Goal: Transaction & Acquisition: Purchase product/service

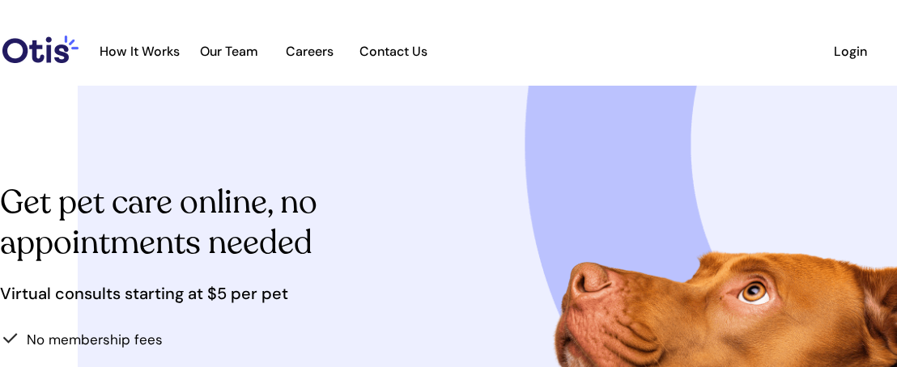
click at [849, 48] on span "Login" at bounding box center [850, 51] width 74 height 15
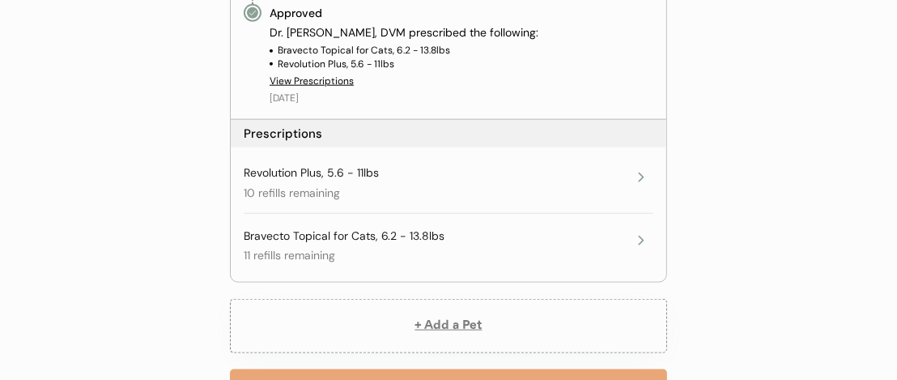
scroll to position [1545, 0]
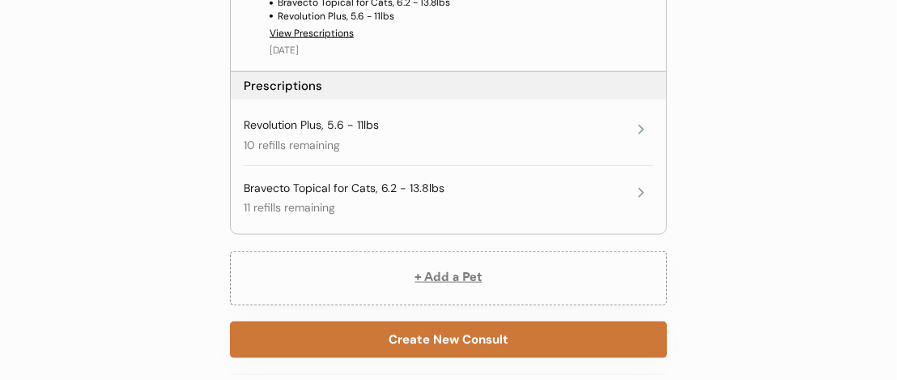
click at [589, 347] on button "Create New Consult" at bounding box center [448, 339] width 437 height 36
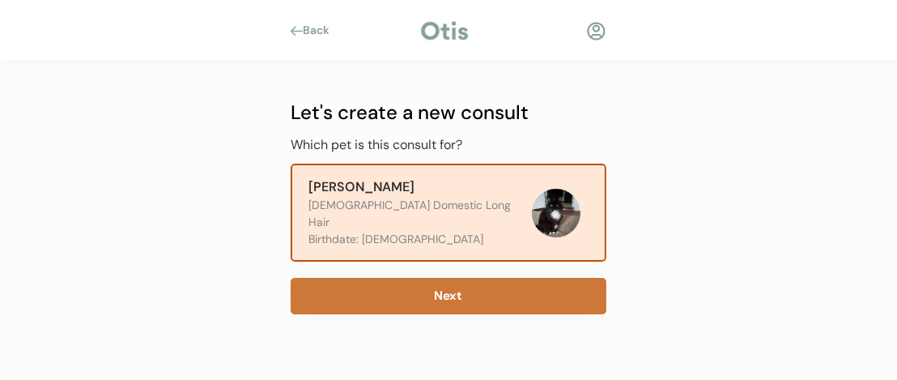
click at [444, 282] on button "Next" at bounding box center [449, 296] width 316 height 36
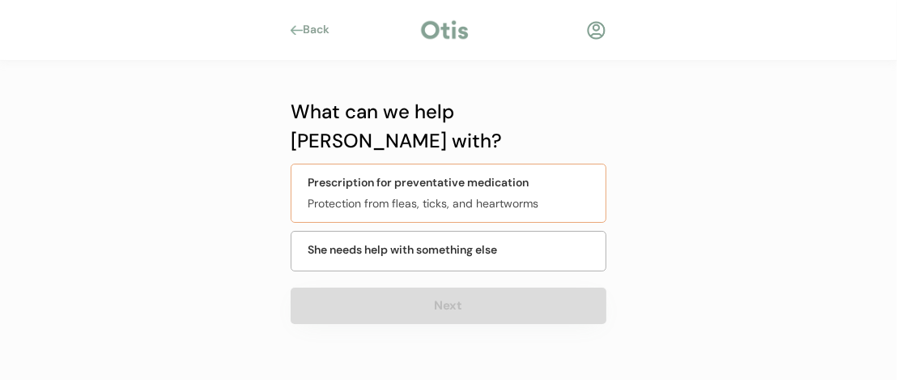
click at [503, 174] on div "Prescription for preventative medication" at bounding box center [418, 182] width 221 height 17
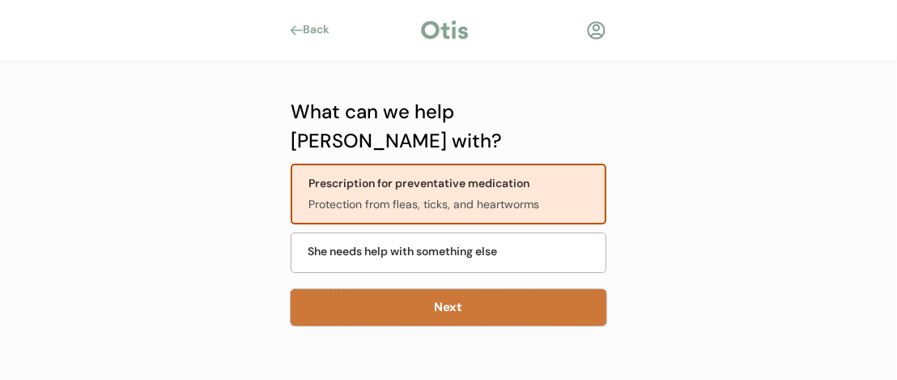
click at [479, 289] on button "Next" at bounding box center [449, 307] width 316 height 36
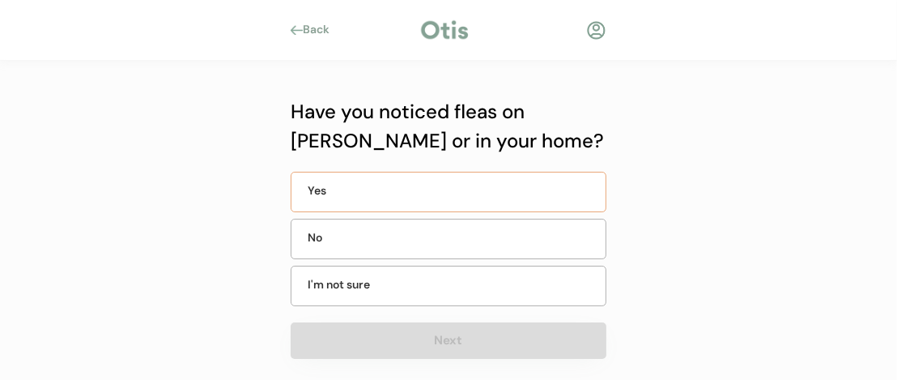
click at [584, 184] on div "Yes" at bounding box center [449, 192] width 316 height 40
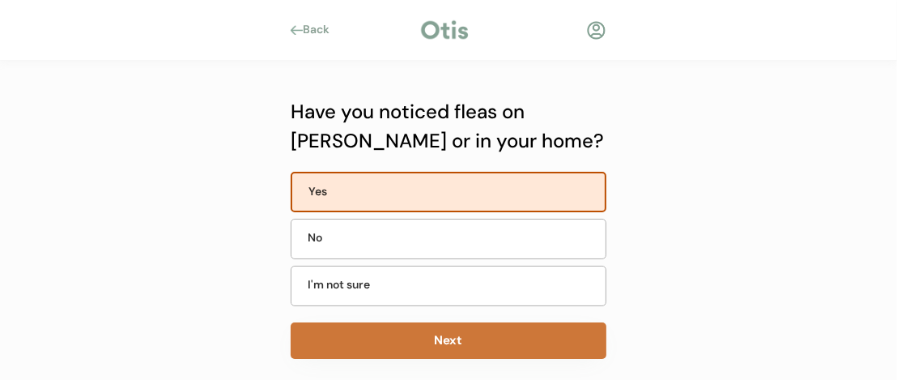
click at [520, 330] on button "Next" at bounding box center [449, 340] width 316 height 36
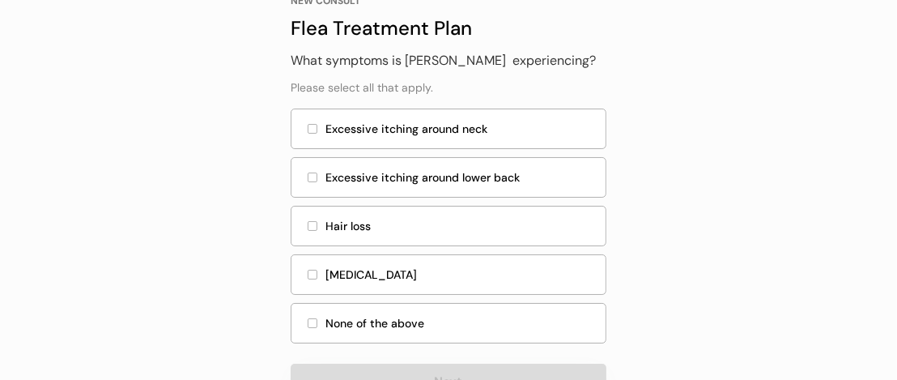
scroll to position [162, 0]
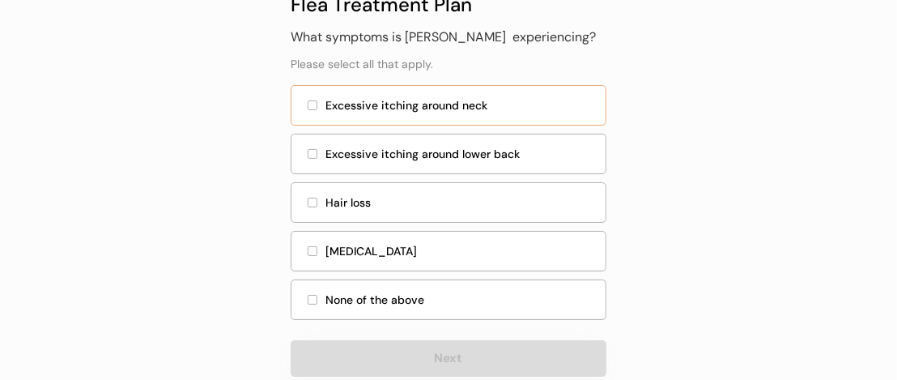
click at [314, 101] on div at bounding box center [312, 105] width 8 height 8
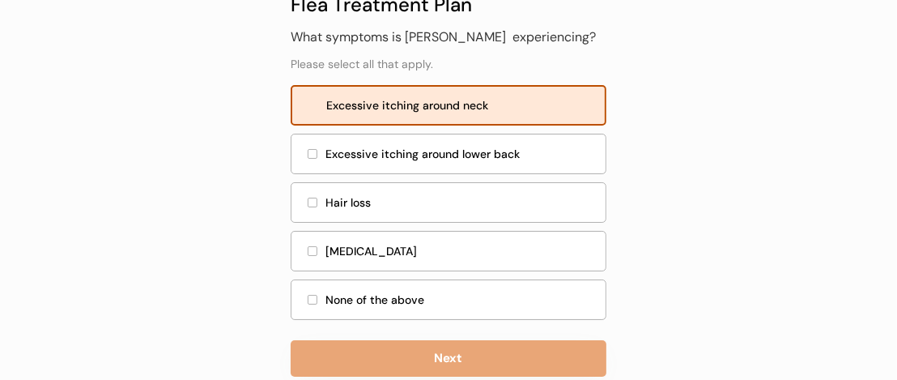
scroll to position [196, 0]
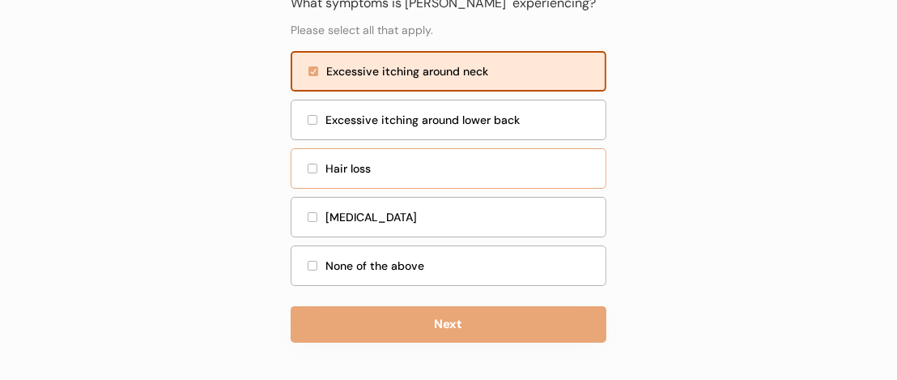
drag, startPoint x: 307, startPoint y: 168, endPoint x: 336, endPoint y: 168, distance: 29.2
click at [308, 168] on div at bounding box center [313, 169] width 10 height 10
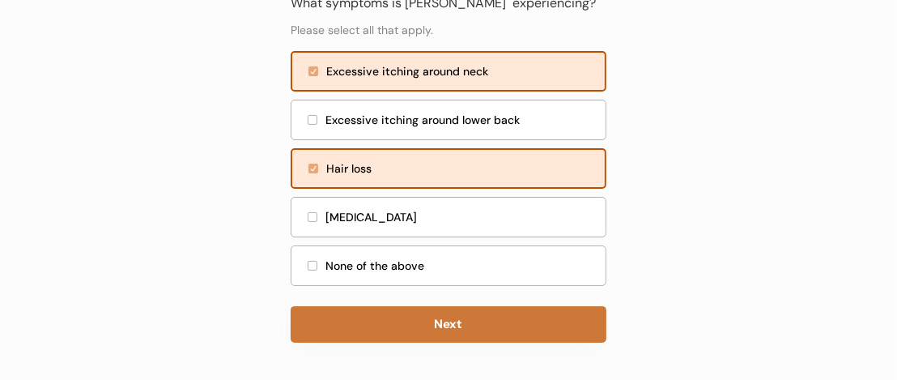
click at [423, 318] on button "Next" at bounding box center [449, 324] width 316 height 36
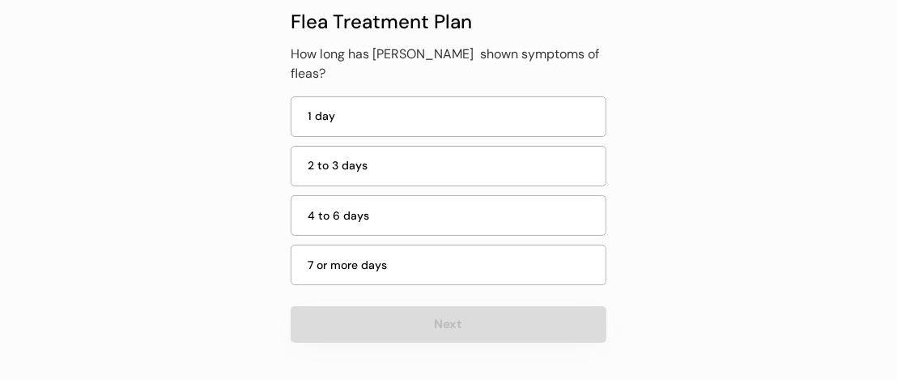
scroll to position [126, 0]
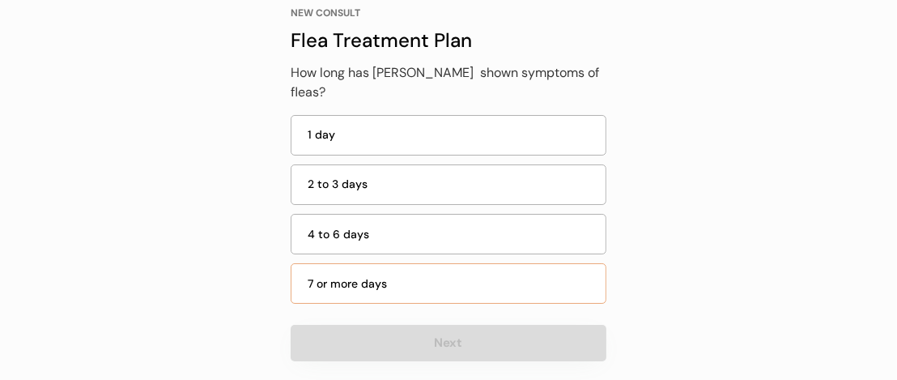
click at [573, 275] on div "7 or more days" at bounding box center [452, 283] width 288 height 17
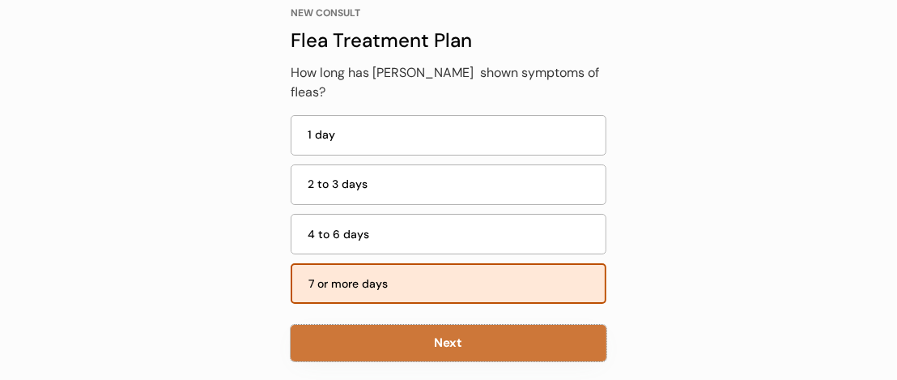
drag, startPoint x: 536, startPoint y: 319, endPoint x: 643, endPoint y: 296, distance: 109.2
click at [536, 325] on button "Next" at bounding box center [449, 343] width 316 height 36
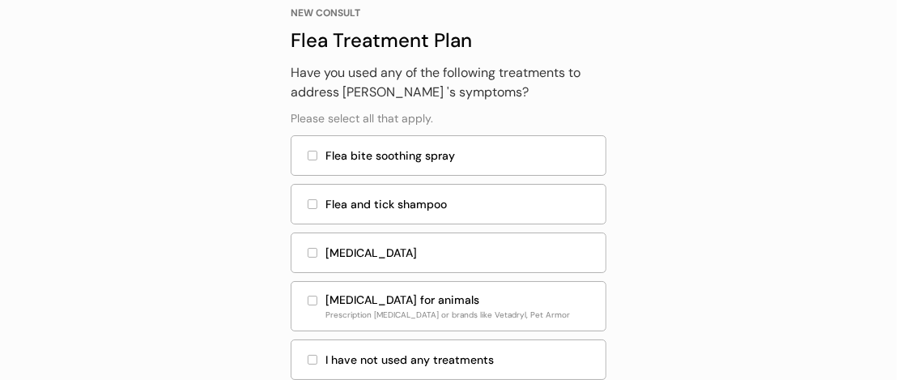
scroll to position [207, 0]
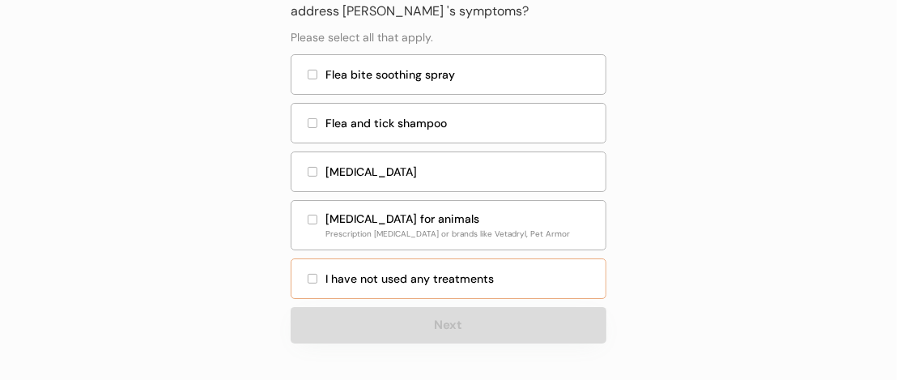
click at [309, 274] on div at bounding box center [313, 279] width 10 height 10
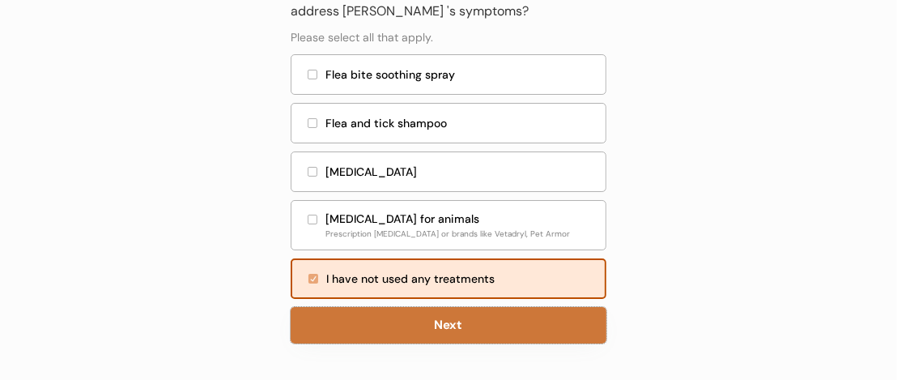
click at [448, 323] on button "Next" at bounding box center [449, 325] width 316 height 36
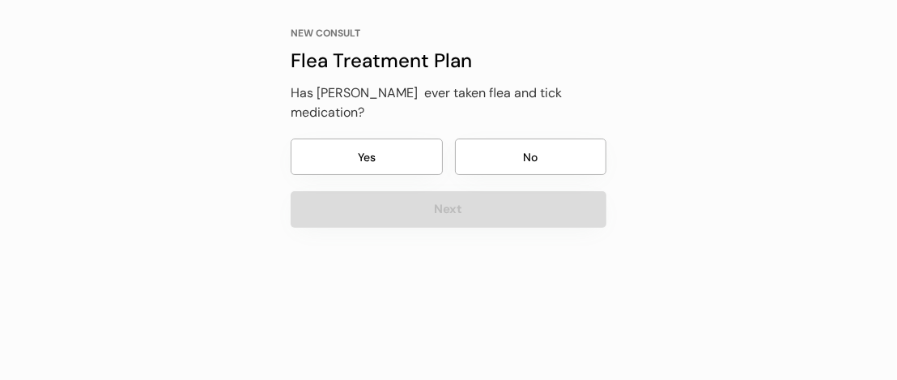
scroll to position [105, 0]
click at [397, 139] on button "Yes" at bounding box center [367, 157] width 152 height 36
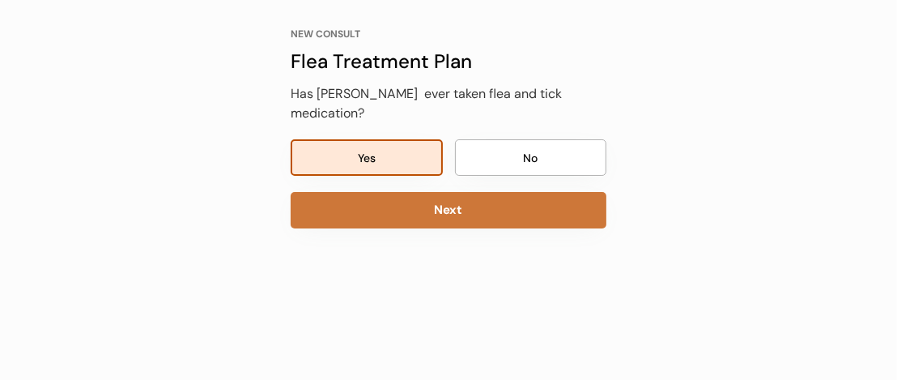
drag, startPoint x: 550, startPoint y: 193, endPoint x: 703, endPoint y: 182, distance: 153.3
click at [550, 193] on button "Next" at bounding box center [449, 210] width 316 height 36
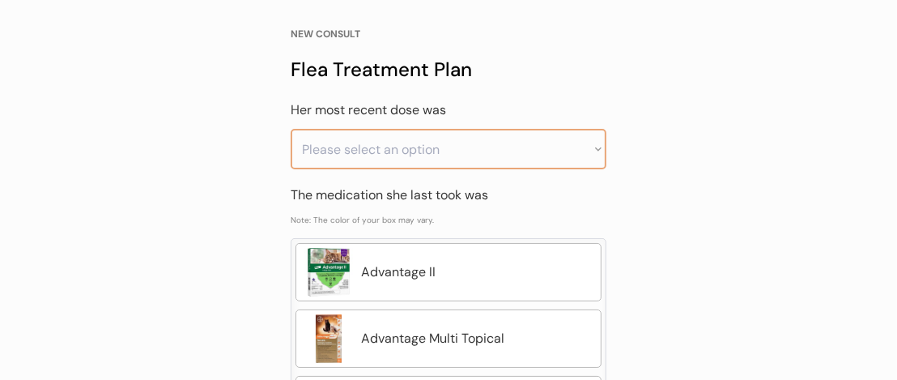
click at [597, 147] on select "Please select an option Less than a month ago Within the last 1 - 2 months With…" at bounding box center [449, 149] width 316 height 40
click at [291, 129] on select "Please select an option Less than a month ago Within the last 1 - 2 months With…" at bounding box center [449, 149] width 316 height 40
click at [598, 151] on select "Please select an option Less than a month ago Within the last 1 - 2 months With…" at bounding box center [449, 149] width 316 height 40
select select ""less_than_a_month_ago""
click at [291, 129] on select "Please select an option Less than a month ago Within the last 1 - 2 months With…" at bounding box center [449, 149] width 316 height 40
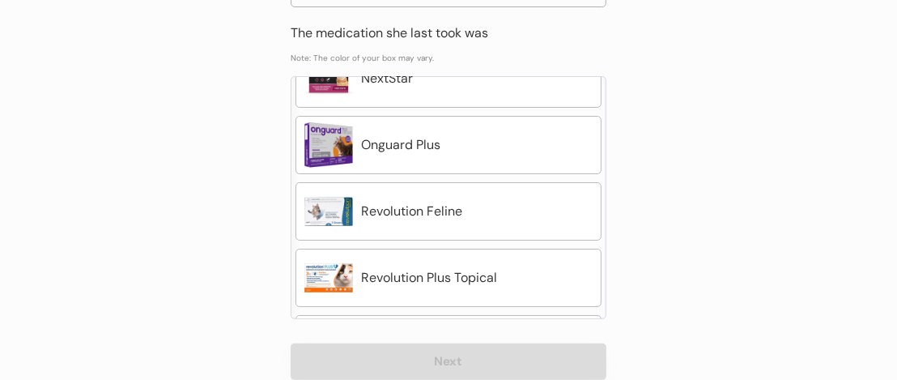
scroll to position [565, 0]
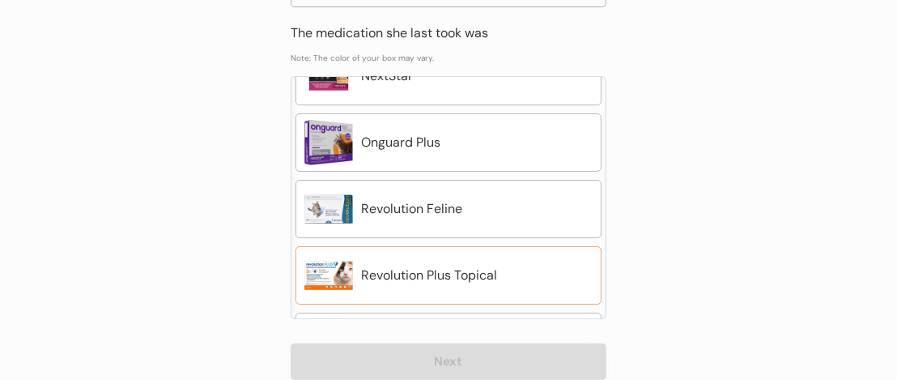
click at [491, 269] on div "Revolution Plus Topical" at bounding box center [476, 274] width 231 height 19
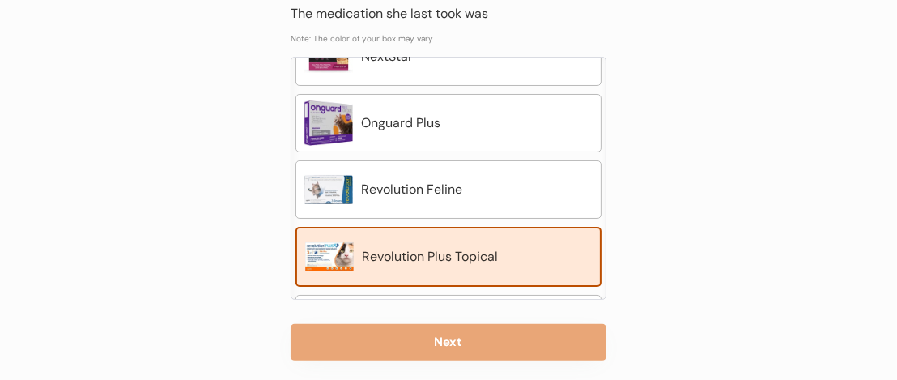
scroll to position [304, 0]
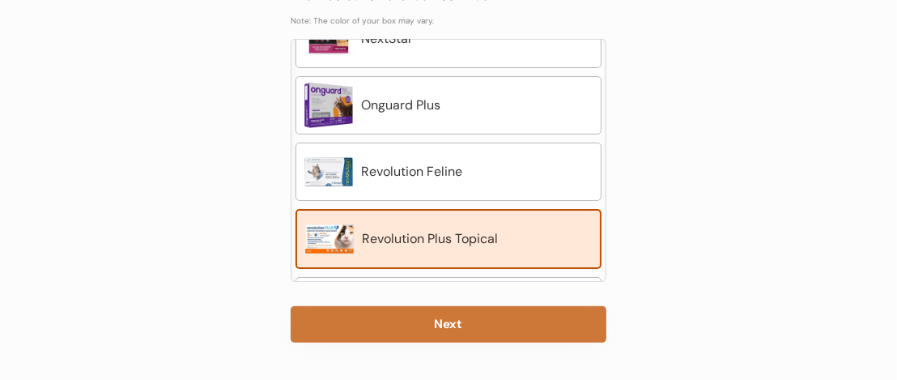
drag, startPoint x: 499, startPoint y: 319, endPoint x: 605, endPoint y: 296, distance: 108.4
click at [499, 318] on button "Next" at bounding box center [449, 324] width 316 height 36
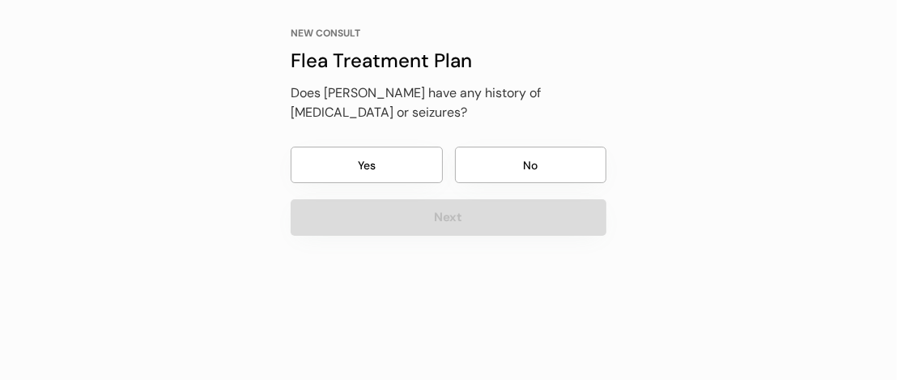
scroll to position [105, 0]
click at [528, 162] on button "No" at bounding box center [531, 165] width 152 height 36
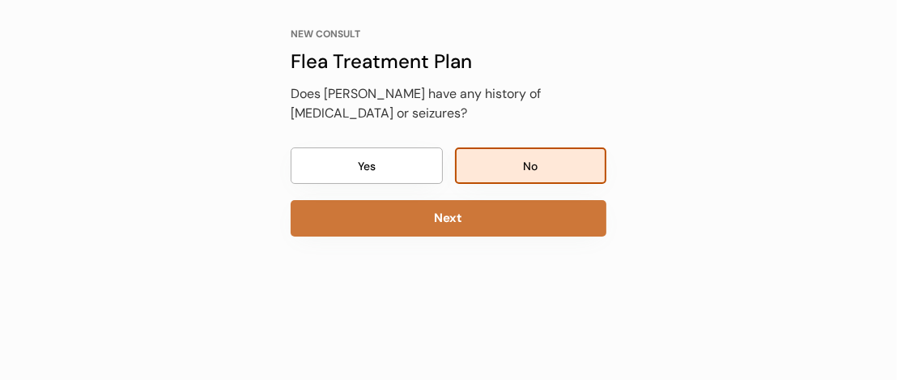
click at [519, 216] on button "Next" at bounding box center [449, 218] width 316 height 36
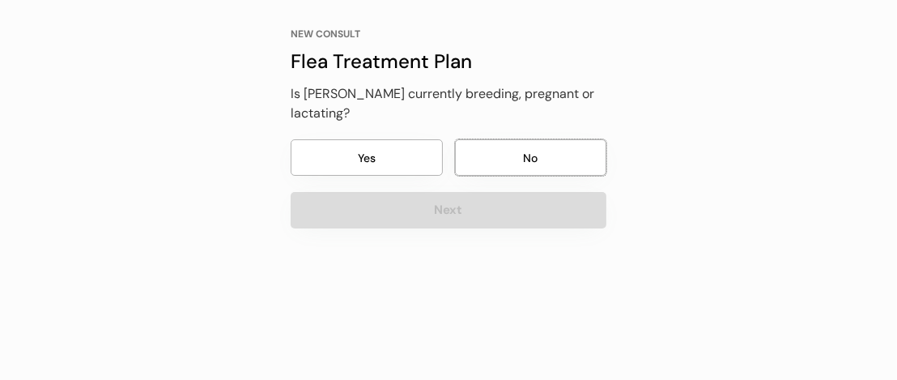
click at [545, 139] on button "No" at bounding box center [531, 157] width 152 height 36
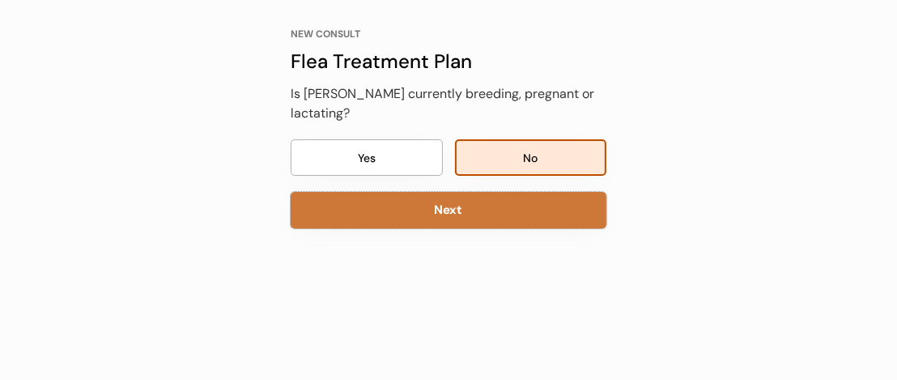
drag, startPoint x: 538, startPoint y: 194, endPoint x: 546, endPoint y: 193, distance: 8.3
click at [538, 193] on button "Next" at bounding box center [449, 210] width 316 height 36
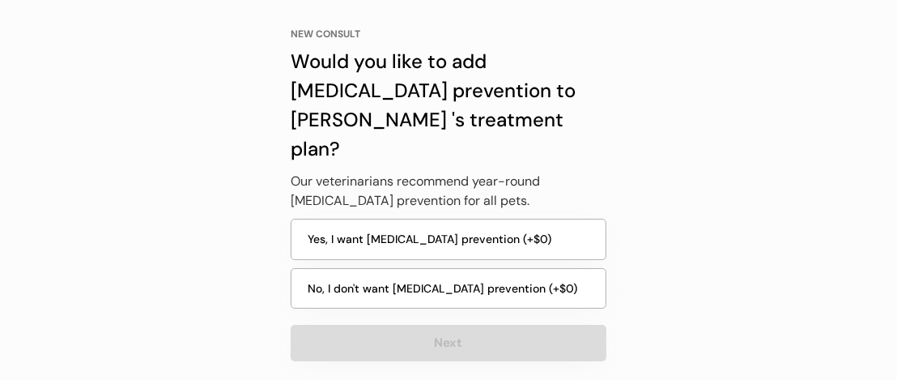
click at [520, 219] on button "Yes, I want heartworm prevention (+$0)" at bounding box center [449, 239] width 316 height 41
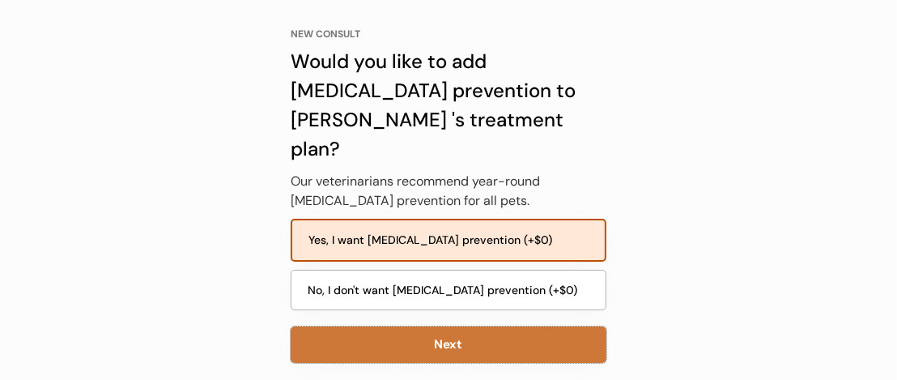
click at [520, 326] on button "Next" at bounding box center [449, 344] width 316 height 36
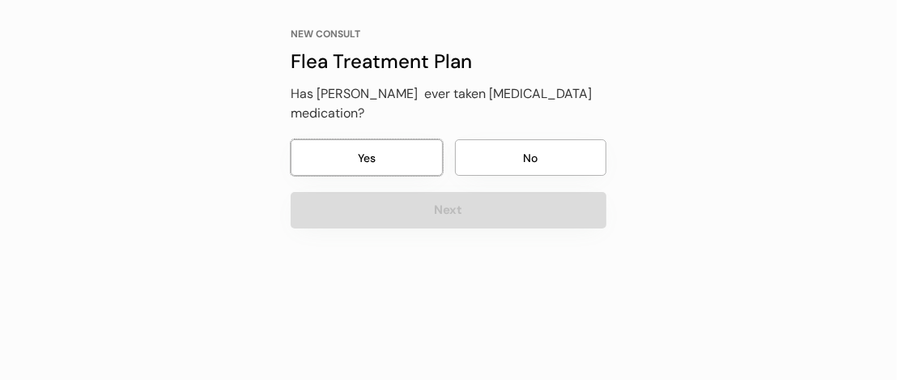
click at [411, 139] on button "Yes" at bounding box center [367, 157] width 152 height 36
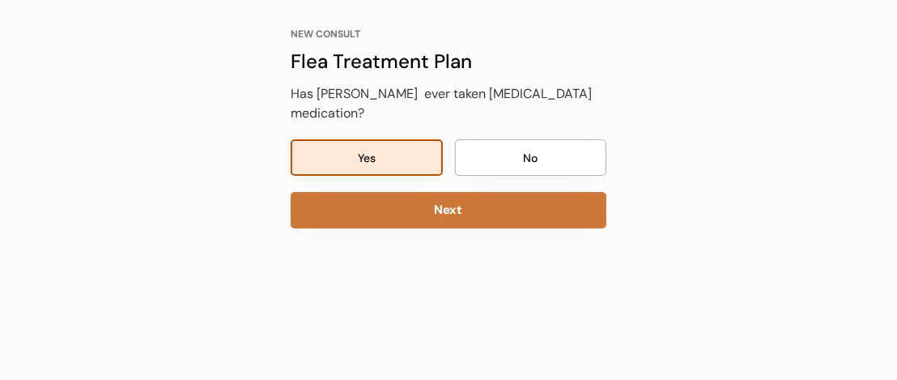
drag, startPoint x: 469, startPoint y: 188, endPoint x: 672, endPoint y: 174, distance: 202.8
click at [473, 192] on button "Next" at bounding box center [449, 210] width 316 height 36
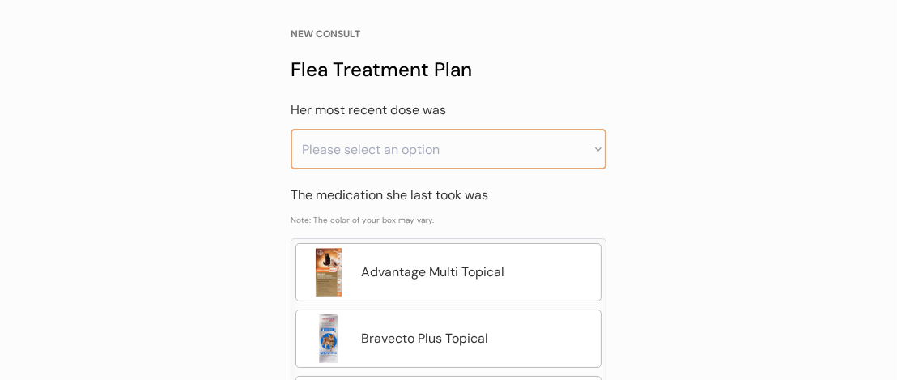
click at [593, 149] on select "Please select an option Less than a month ago Within the last 1 - 2 months With…" at bounding box center [449, 149] width 316 height 40
select select ""less_than_a_month_ago""
click at [291, 129] on select "Please select an option Less than a month ago Within the last 1 - 2 months With…" at bounding box center [449, 149] width 316 height 40
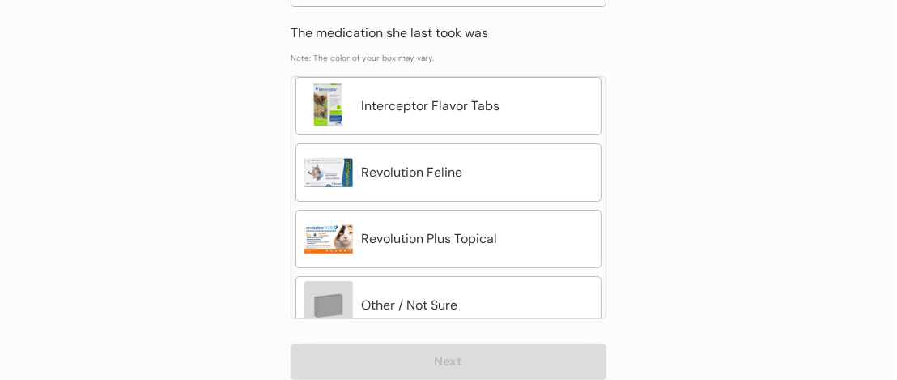
scroll to position [218, 0]
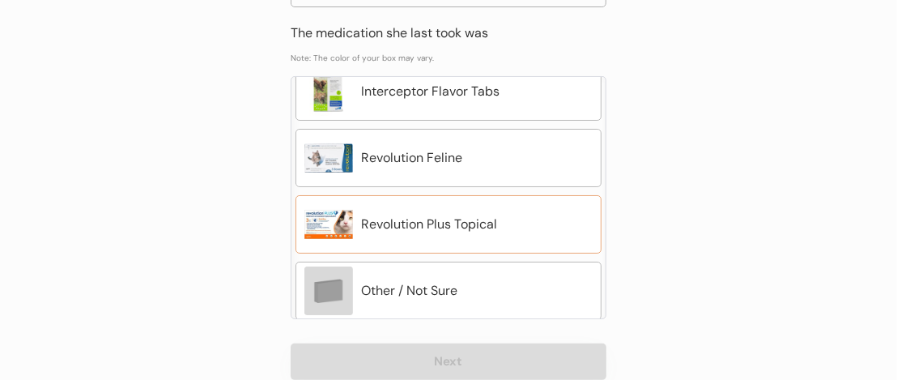
click at [534, 224] on div "Revolution Plus Topical" at bounding box center [476, 224] width 231 height 19
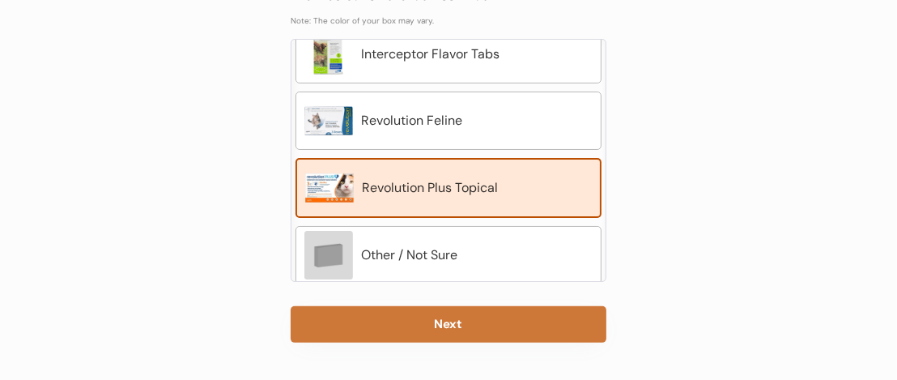
drag, startPoint x: 532, startPoint y: 325, endPoint x: 623, endPoint y: 290, distance: 98.2
click at [532, 325] on button "Next" at bounding box center [449, 324] width 316 height 36
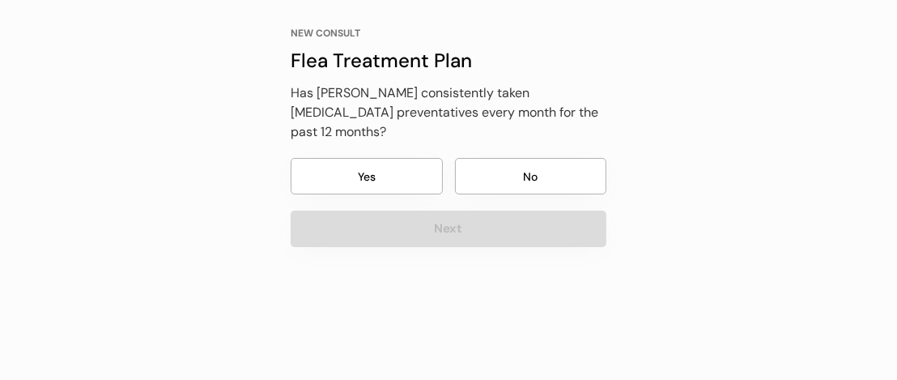
scroll to position [105, 0]
click at [419, 159] on button "Yes" at bounding box center [367, 177] width 152 height 36
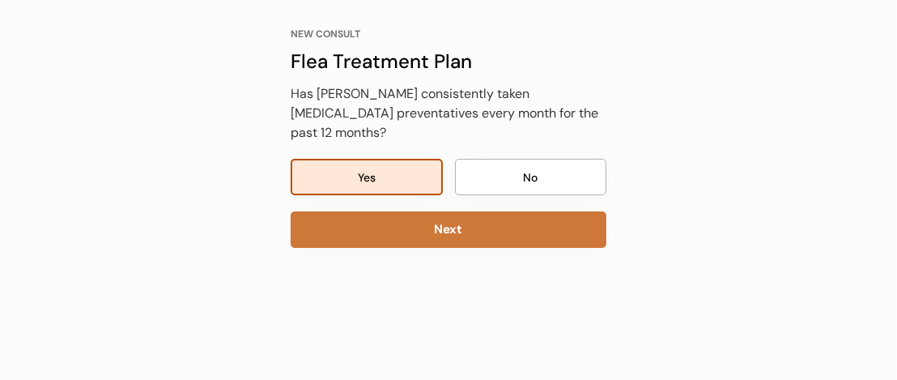
drag, startPoint x: 486, startPoint y: 213, endPoint x: 636, endPoint y: 204, distance: 150.8
click at [492, 211] on button "Next" at bounding box center [449, 229] width 316 height 36
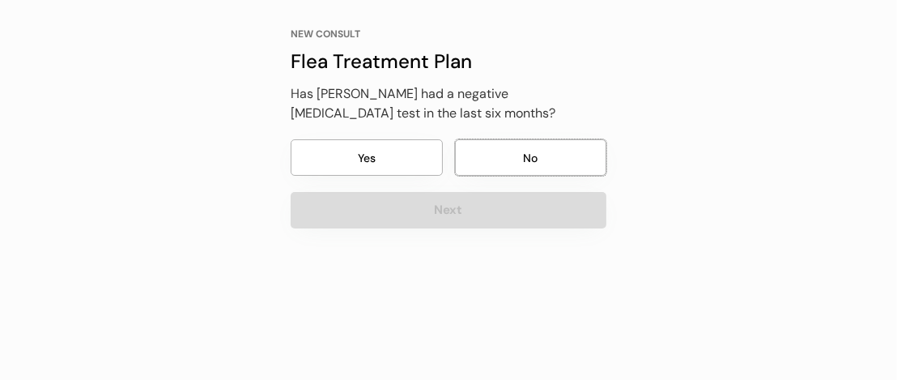
click at [542, 156] on button "No" at bounding box center [531, 157] width 152 height 36
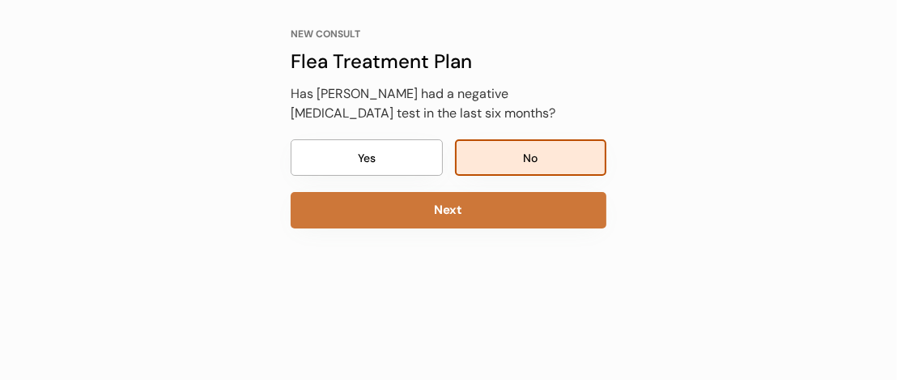
click at [546, 206] on button "Next" at bounding box center [449, 210] width 316 height 36
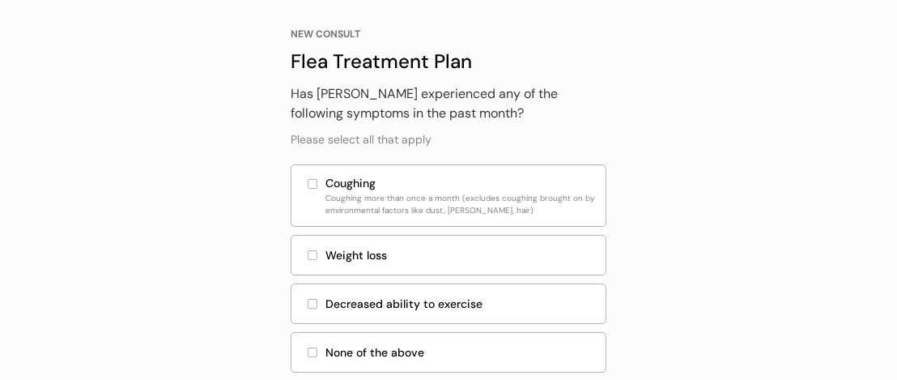
scroll to position [179, 0]
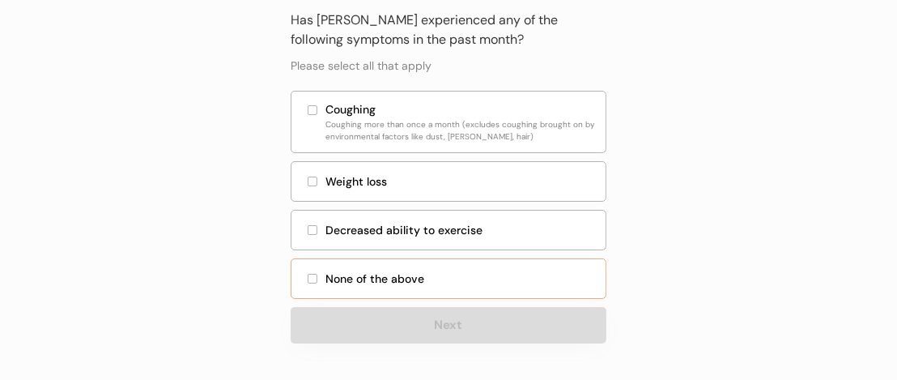
click at [313, 278] on div at bounding box center [312, 278] width 8 height 8
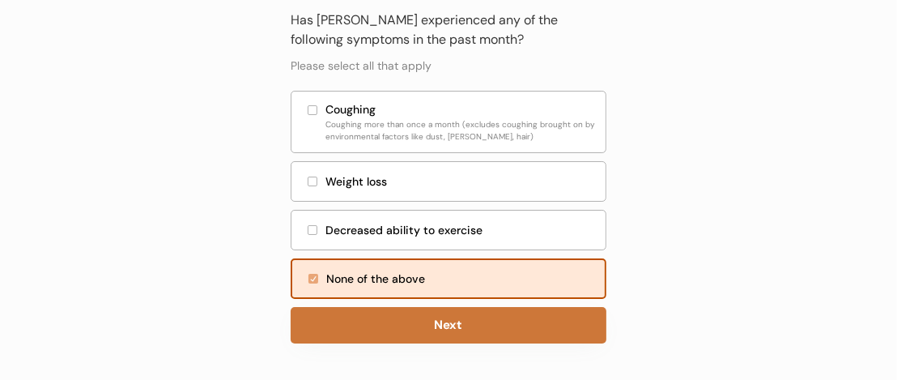
click at [388, 314] on button "Next" at bounding box center [449, 325] width 316 height 36
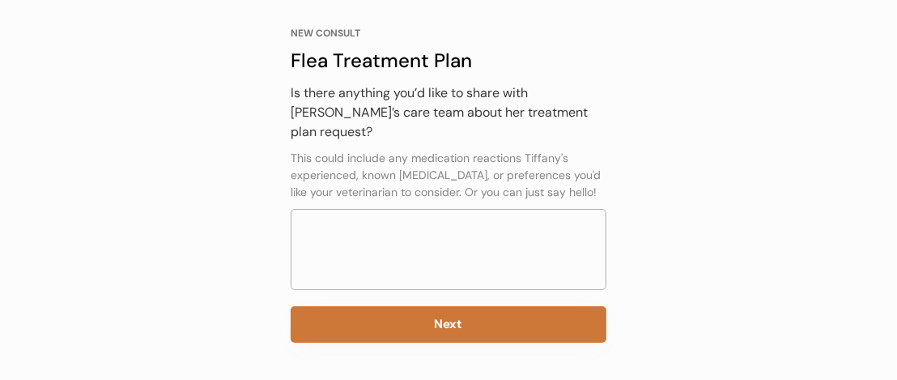
scroll to position [105, 0]
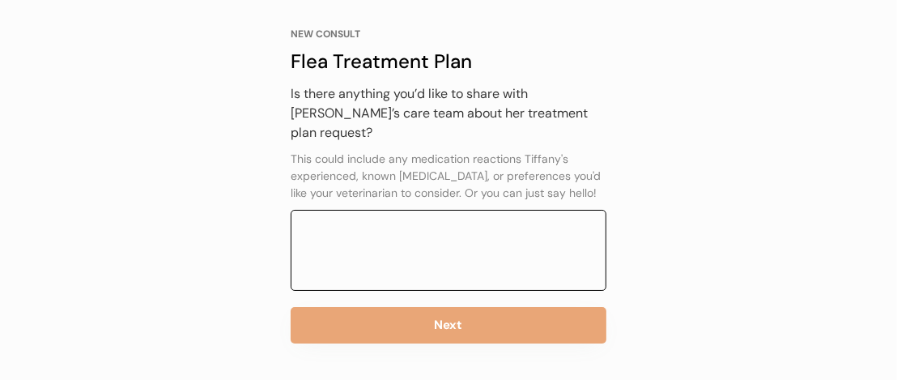
click at [462, 223] on textarea at bounding box center [449, 250] width 316 height 81
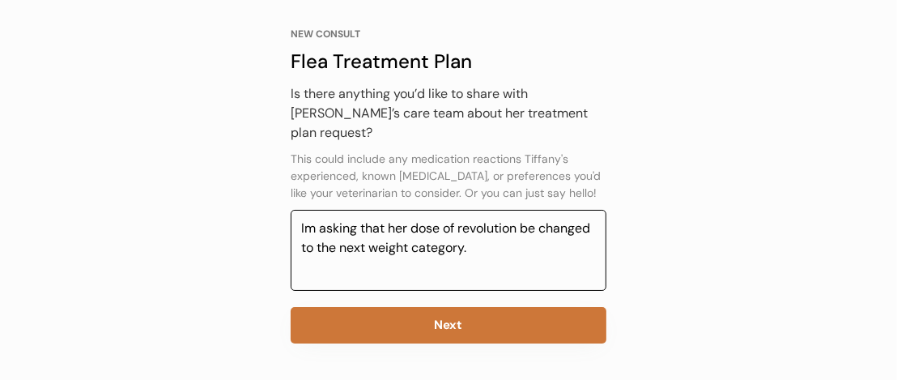
type textarea "Im asking that her dose of revolution be changed to the next weight category."
click at [491, 307] on button "Next" at bounding box center [449, 325] width 316 height 36
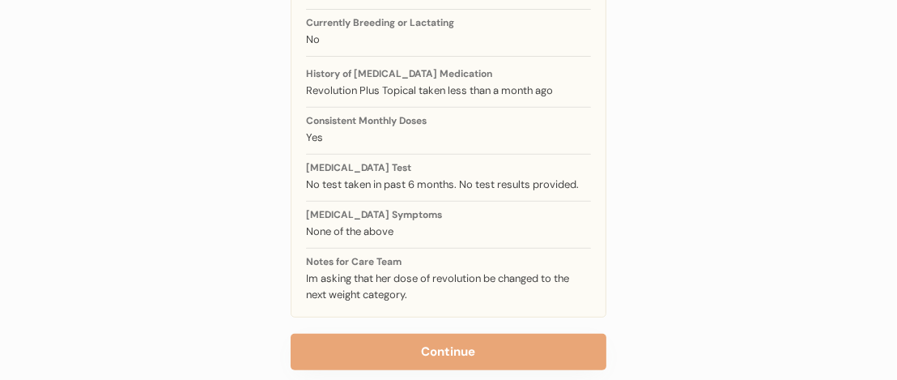
scroll to position [500, 0]
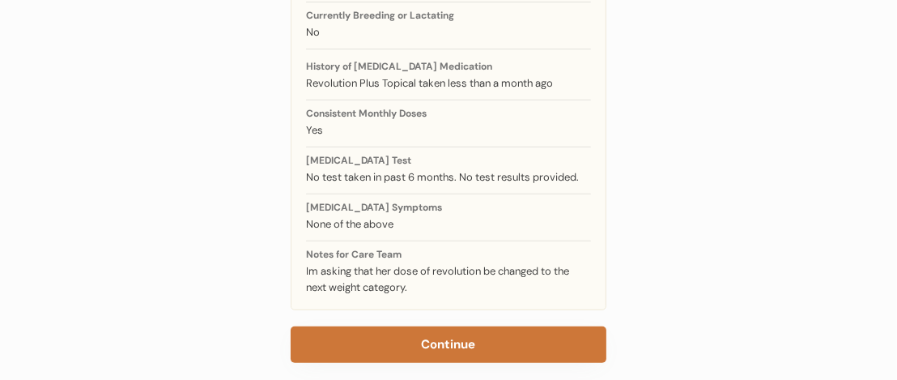
click at [508, 326] on button "Continue" at bounding box center [449, 344] width 316 height 36
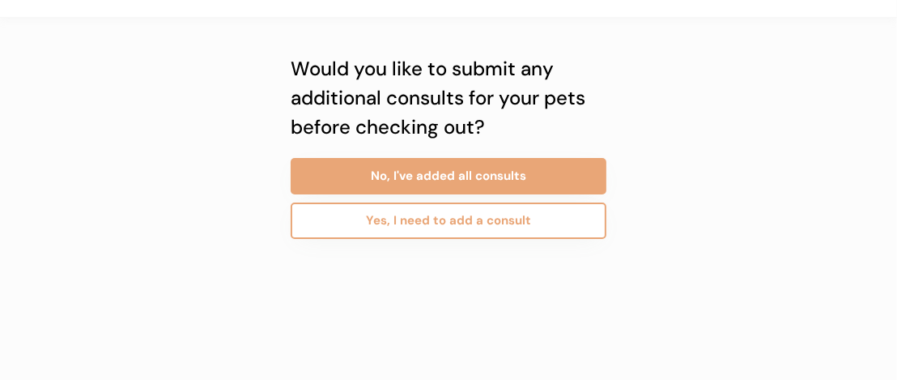
scroll to position [24, 0]
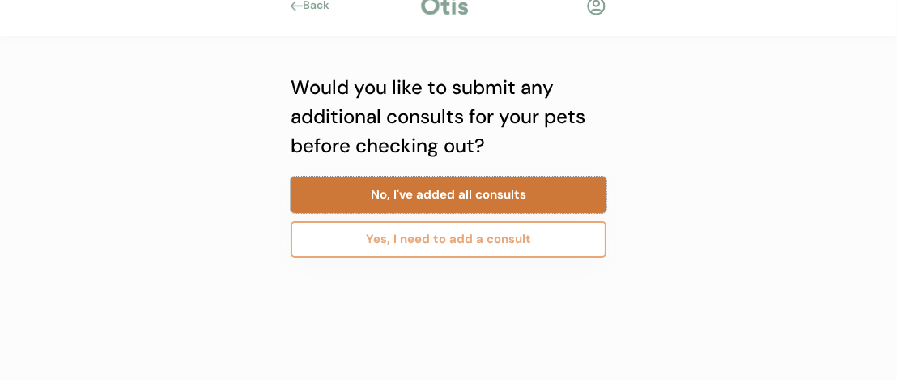
click at [583, 197] on button "No, I've added all consults" at bounding box center [449, 194] width 316 height 36
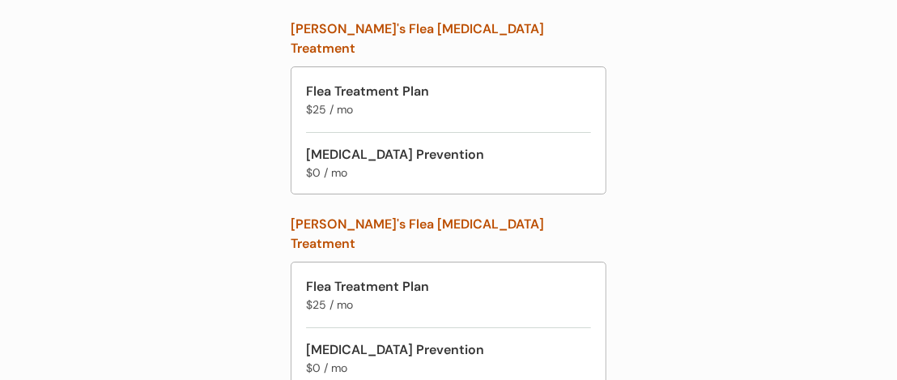
scroll to position [481, 0]
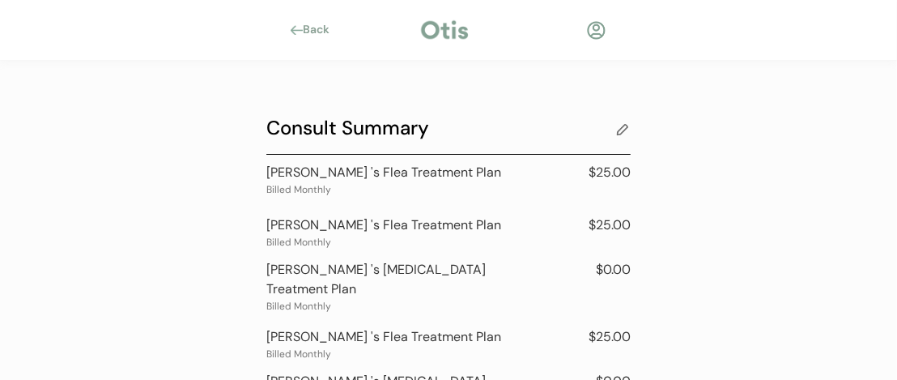
click at [308, 28] on div "Back" at bounding box center [321, 30] width 36 height 16
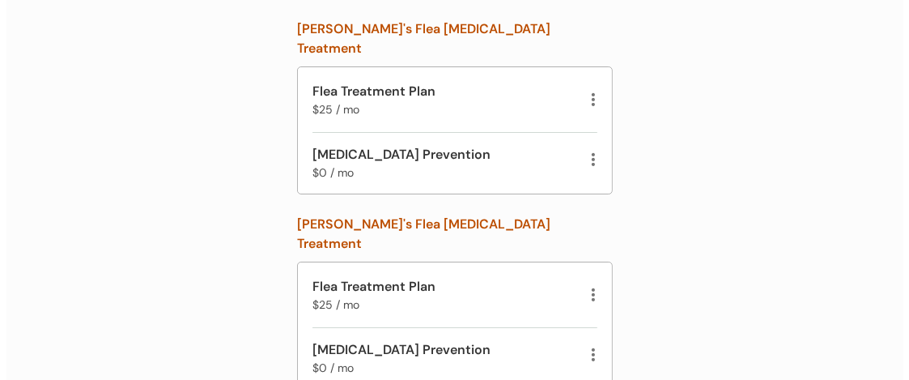
scroll to position [481, 0]
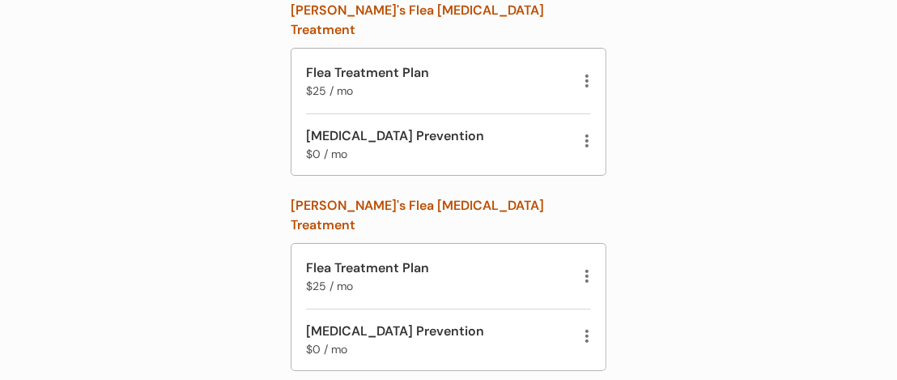
click at [585, 268] on div at bounding box center [587, 276] width 8 height 16
click at [575, 210] on div "Remove" at bounding box center [551, 216] width 71 height 18
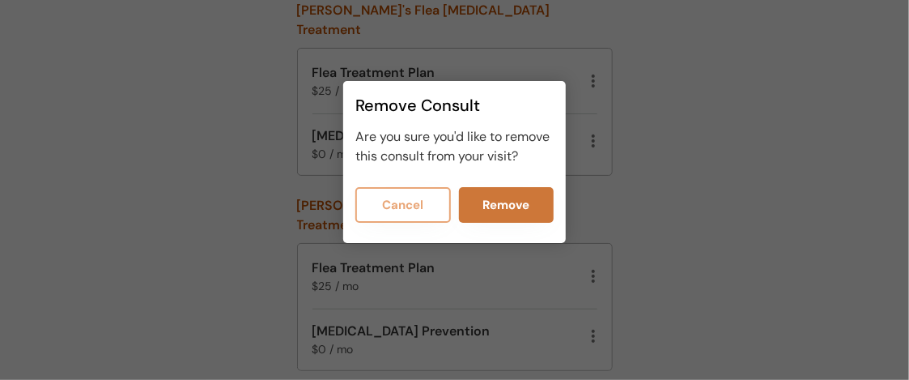
click at [537, 202] on button "Remove" at bounding box center [507, 205] width 96 height 36
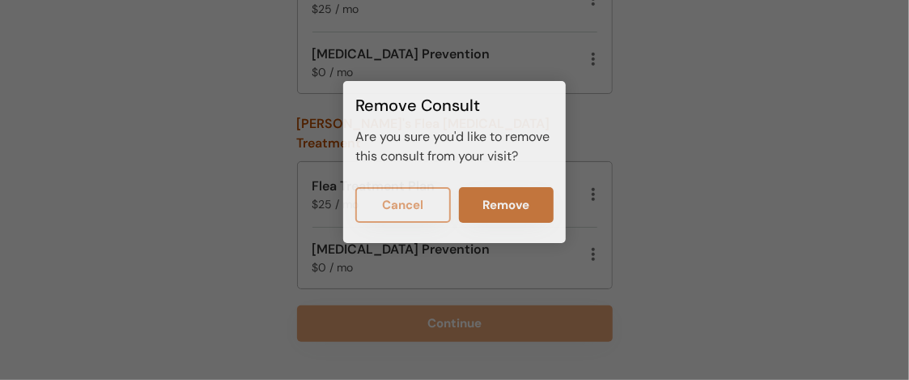
scroll to position [306, 0]
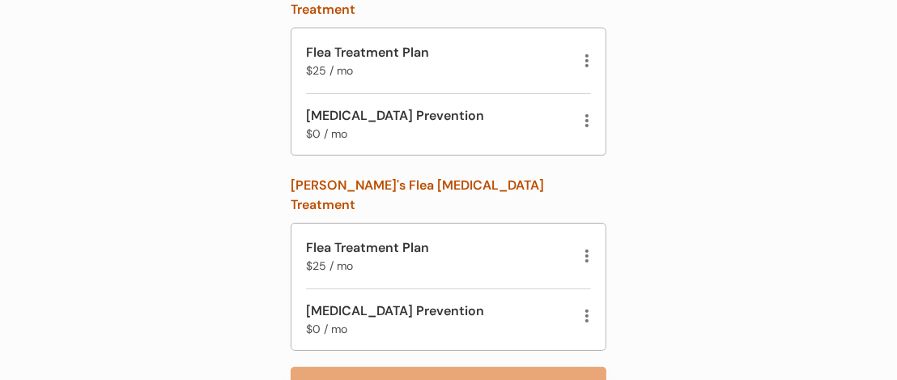
click at [590, 248] on div at bounding box center [587, 256] width 8 height 16
click at [569, 212] on div "Remove" at bounding box center [551, 217] width 71 height 18
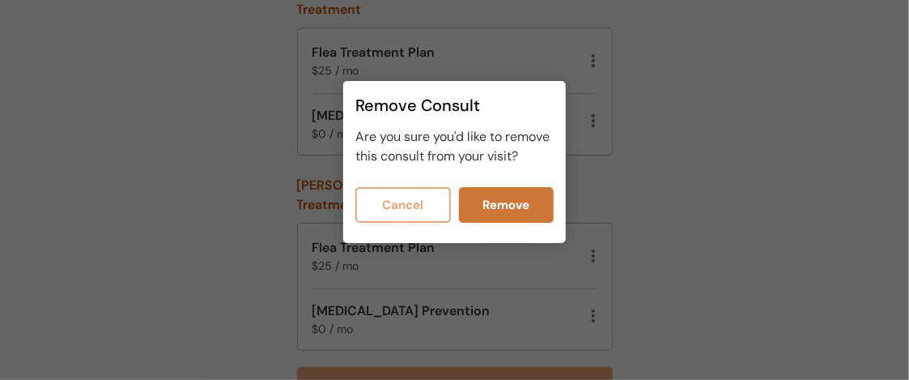
click at [541, 204] on button "Remove" at bounding box center [507, 205] width 96 height 36
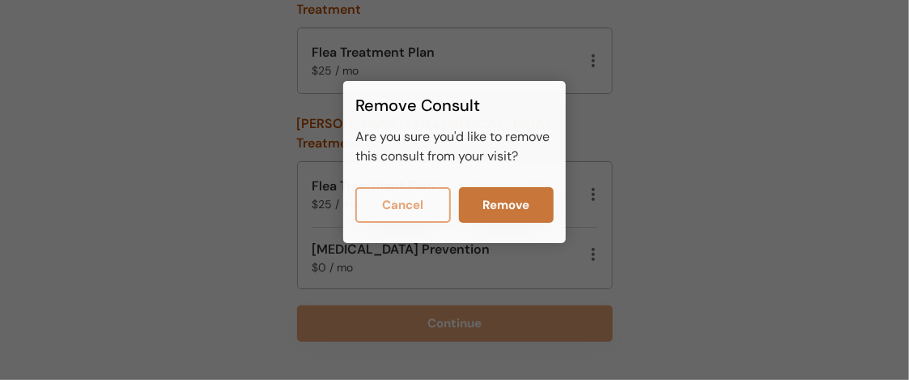
scroll to position [131, 0]
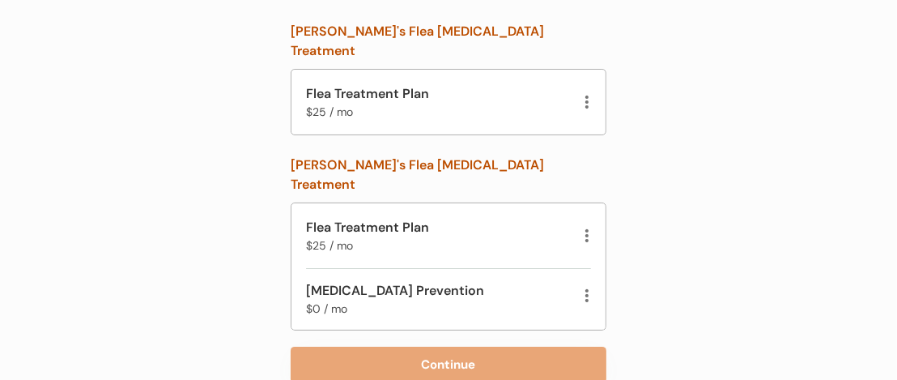
click at [590, 227] on div at bounding box center [587, 235] width 8 height 16
click at [573, 208] on div "Remove" at bounding box center [551, 217] width 71 height 18
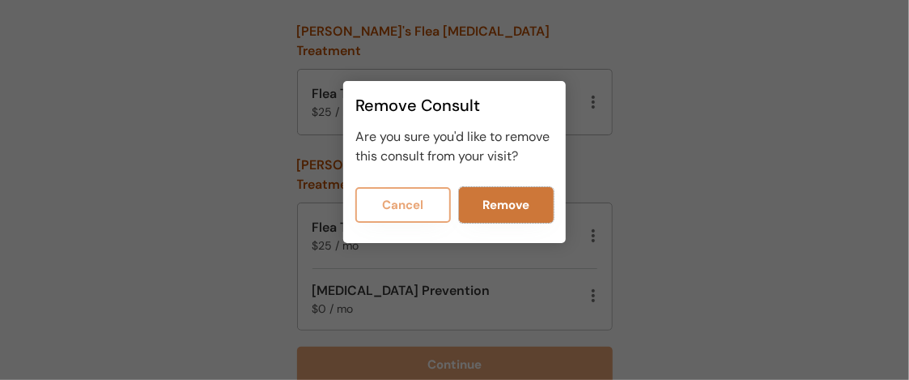
click at [540, 206] on button "Remove" at bounding box center [507, 205] width 96 height 36
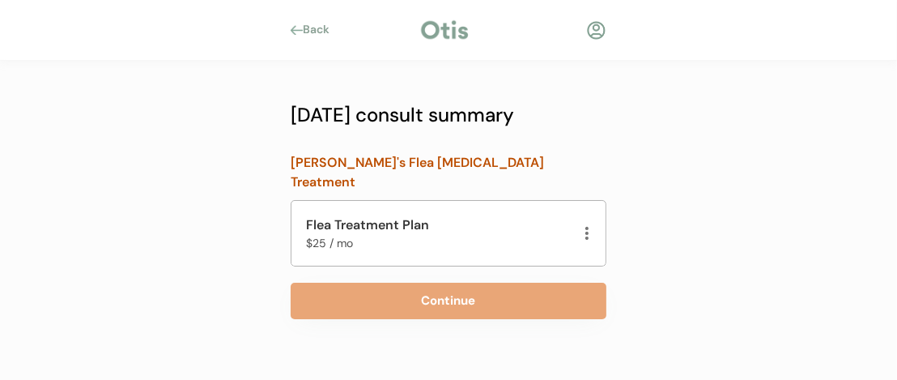
scroll to position [81, 0]
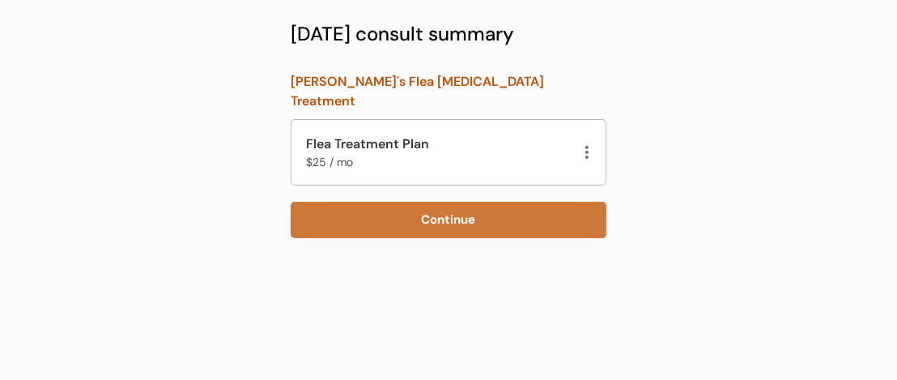
click at [516, 208] on button "Continue" at bounding box center [449, 220] width 316 height 36
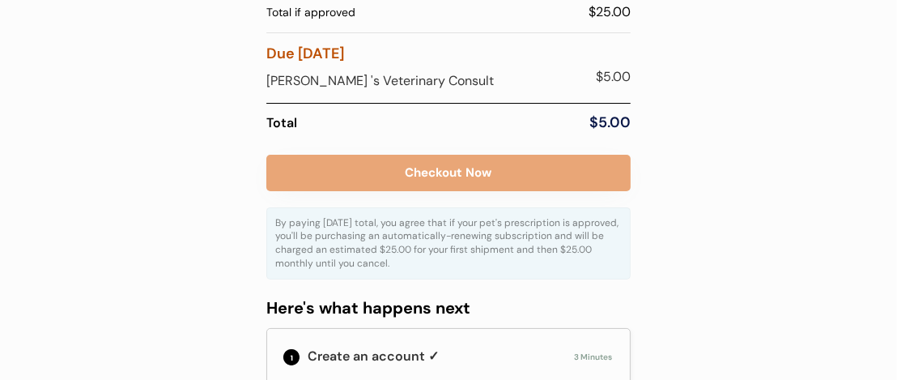
scroll to position [243, 0]
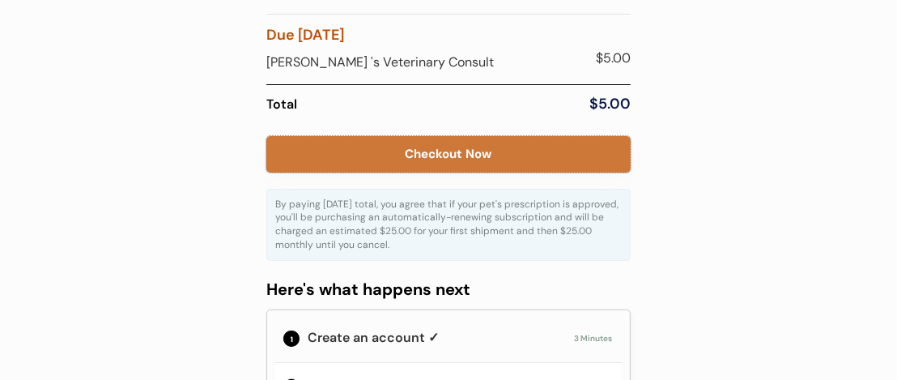
click at [536, 155] on button "Checkout Now" at bounding box center [448, 154] width 364 height 36
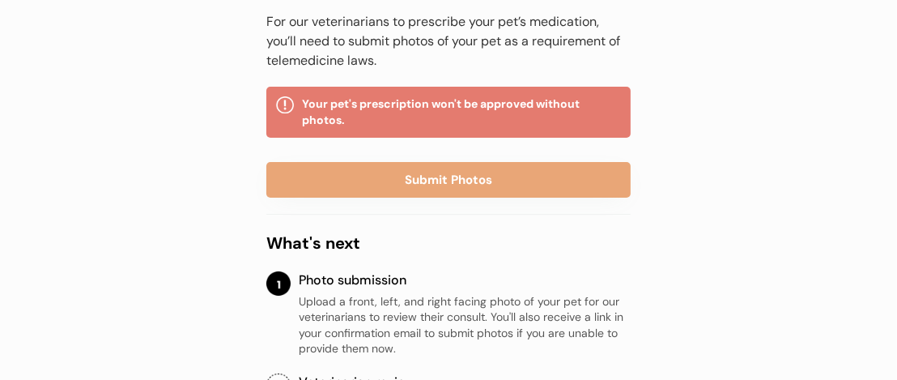
scroll to position [243, 0]
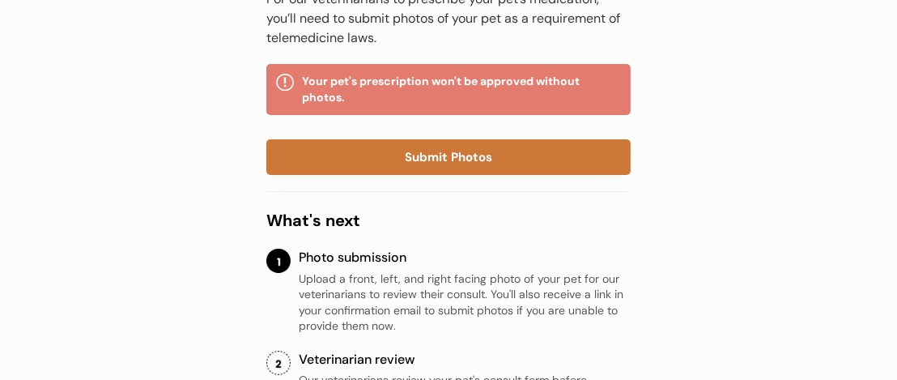
click at [529, 164] on button "Submit Photos" at bounding box center [448, 157] width 364 height 36
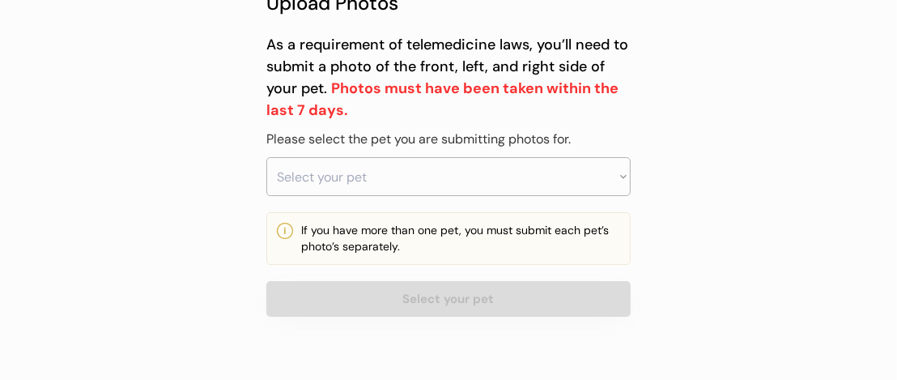
scroll to position [130, 0]
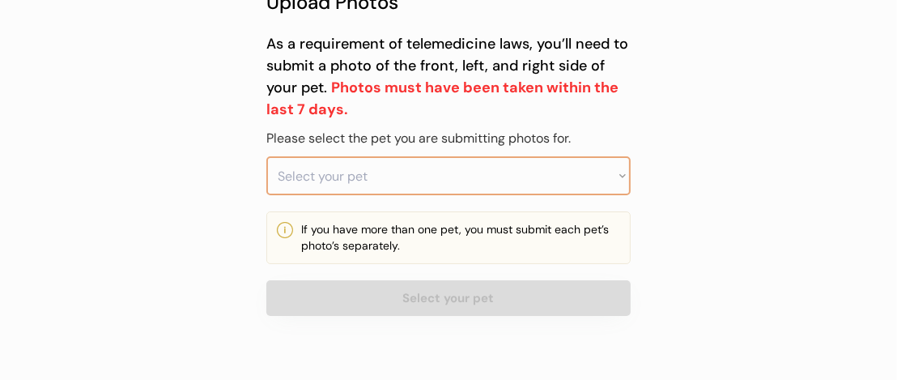
click at [624, 171] on select "Select your pet [PERSON_NAME]" at bounding box center [448, 175] width 364 height 39
select select ""1348695171700984260__LOOKUP__1754577344877x390595805913546750""
click at [266, 156] on select "Select your pet Tiffany" at bounding box center [448, 175] width 364 height 39
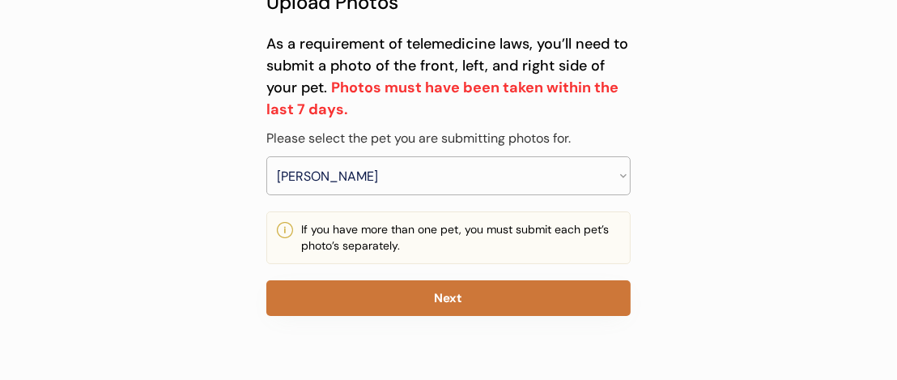
click at [567, 288] on button "Next" at bounding box center [448, 298] width 364 height 36
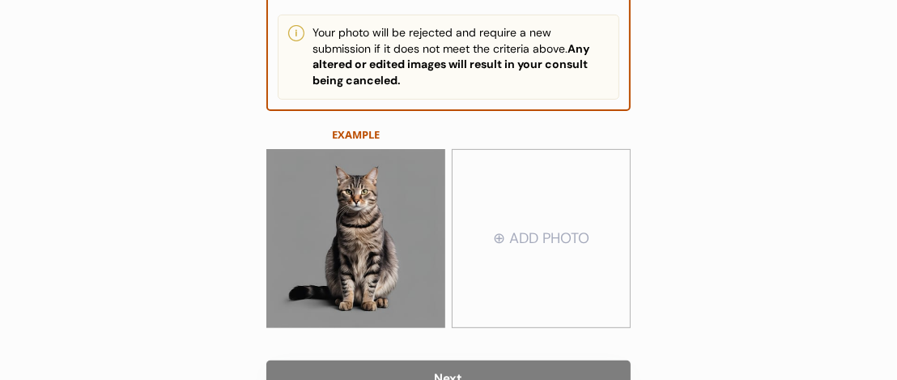
scroll to position [486, 0]
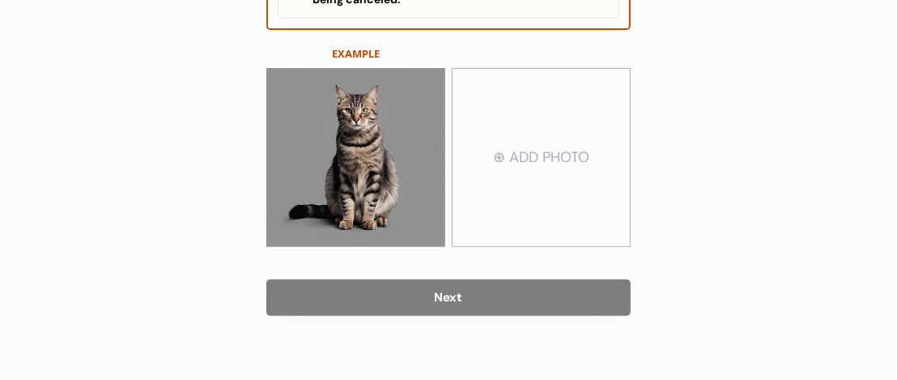
click at [559, 176] on input "file" at bounding box center [540, 158] width 177 height 176
click at [567, 157] on input "file" at bounding box center [540, 158] width 177 height 176
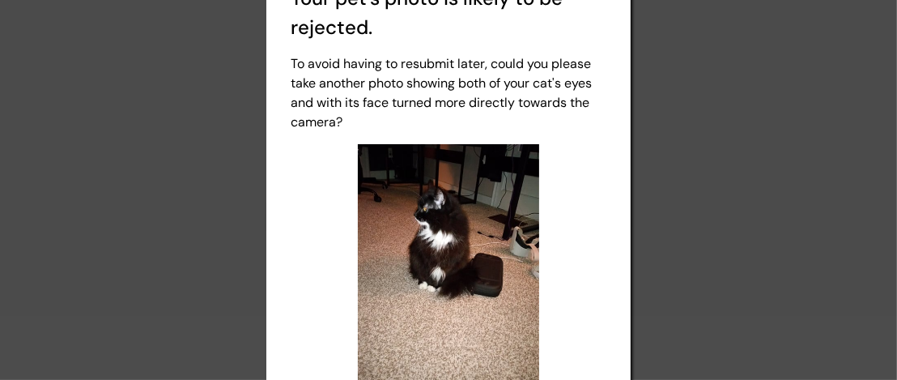
scroll to position [646, 0]
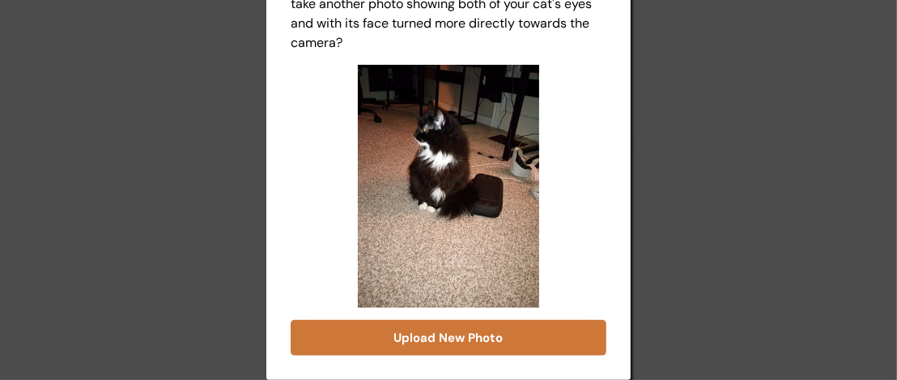
click at [482, 344] on button "Upload New Photo" at bounding box center [449, 338] width 316 height 36
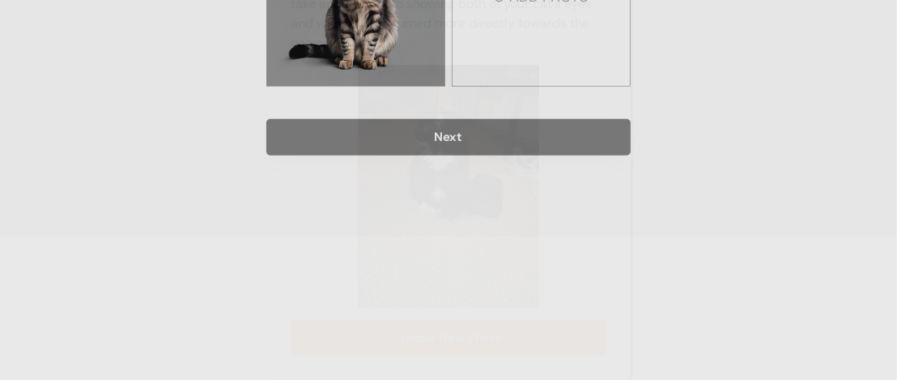
scroll to position [501, 0]
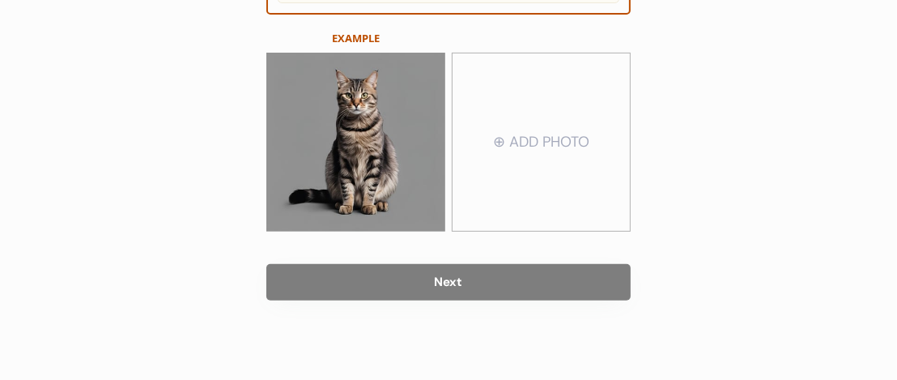
click at [546, 130] on input "file" at bounding box center [540, 142] width 177 height 176
type input "C:\fakepath\IMG_20251013_205138281.jpg"
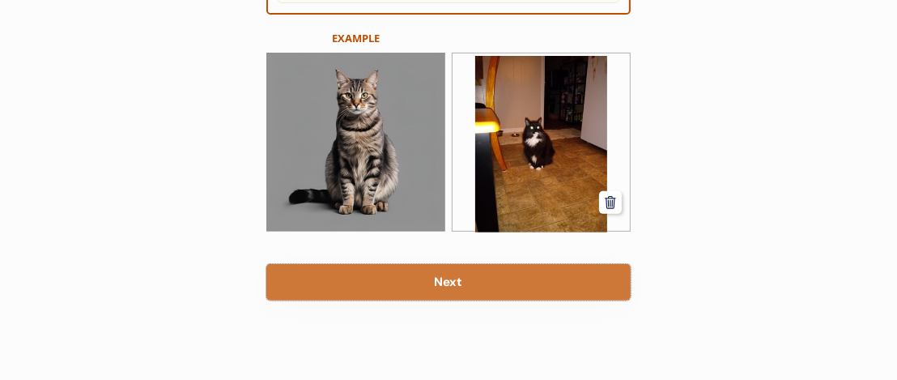
click at [563, 271] on button "Next" at bounding box center [448, 282] width 364 height 36
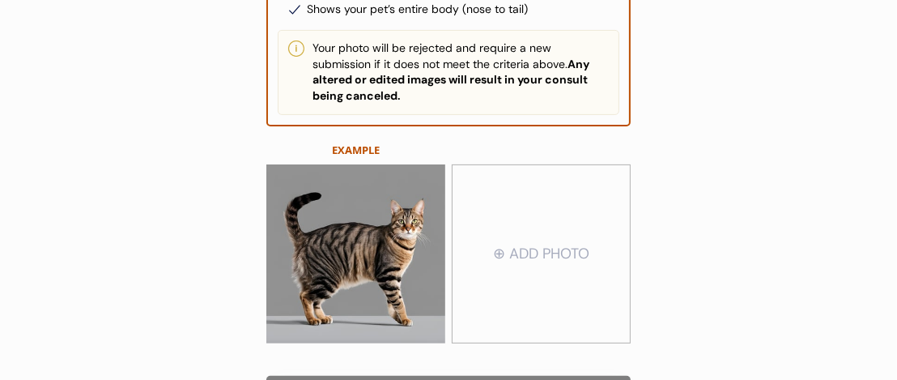
scroll to position [486, 0]
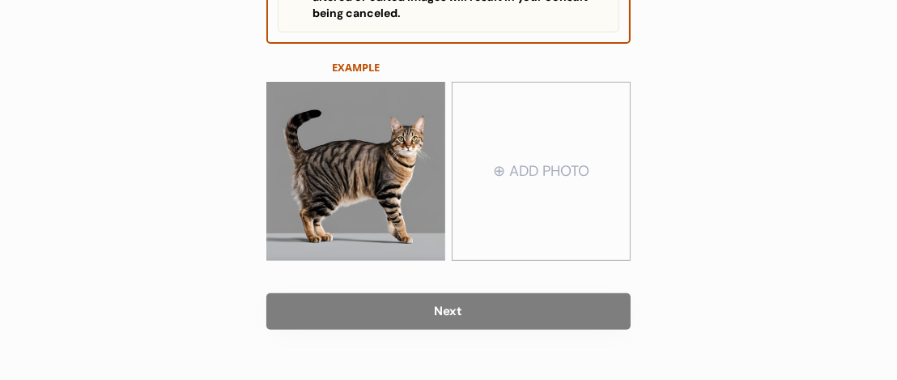
click at [563, 156] on input "file" at bounding box center [540, 171] width 177 height 176
type input "C:\fakepath\1000010156.jpg"
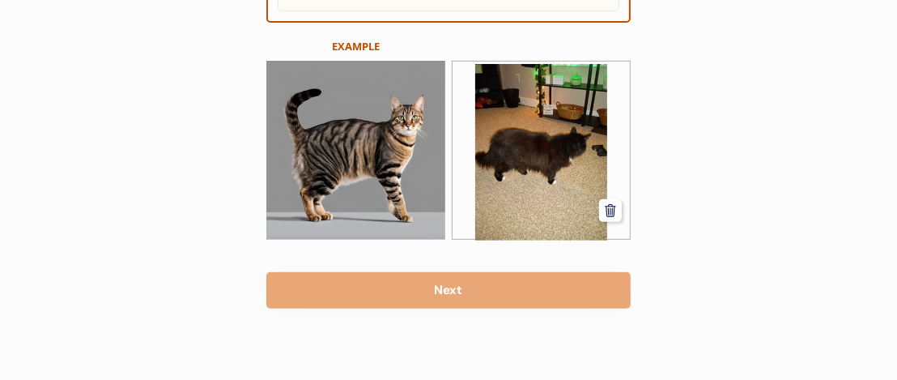
scroll to position [515, 0]
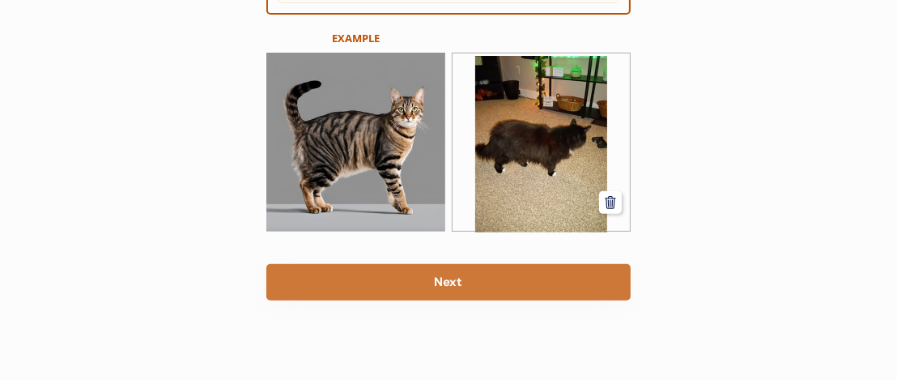
click at [559, 270] on button "Next" at bounding box center [448, 282] width 364 height 36
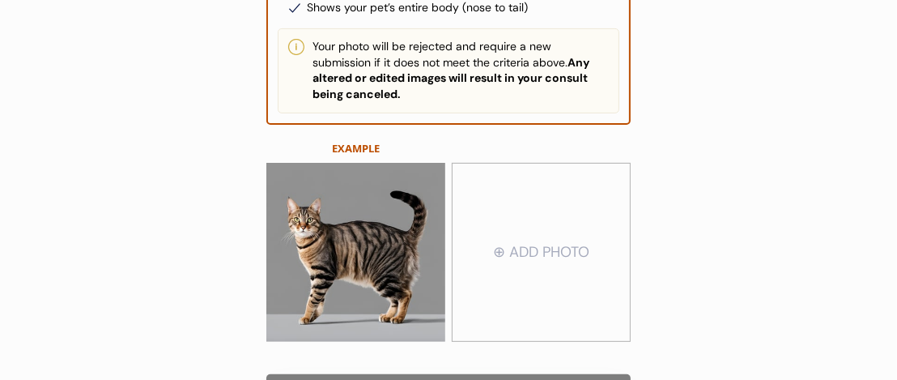
scroll to position [486, 0]
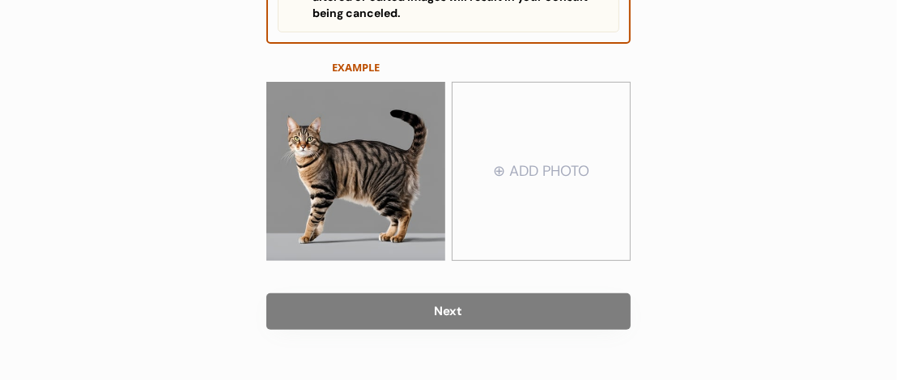
click at [575, 160] on input "file" at bounding box center [540, 171] width 177 height 176
type input "C:\fakepath\1000010158.jpg"
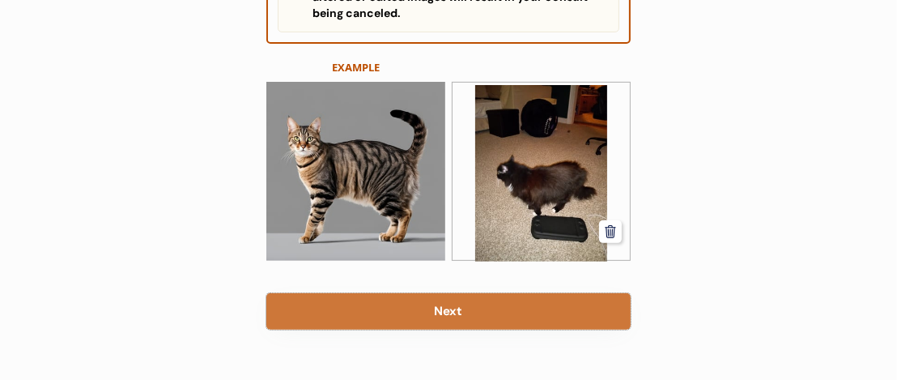
click at [580, 295] on button "Next" at bounding box center [448, 311] width 364 height 36
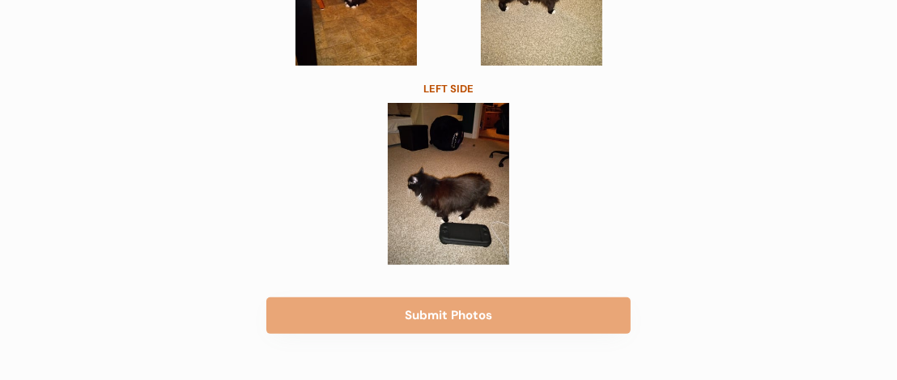
scroll to position [380, 0]
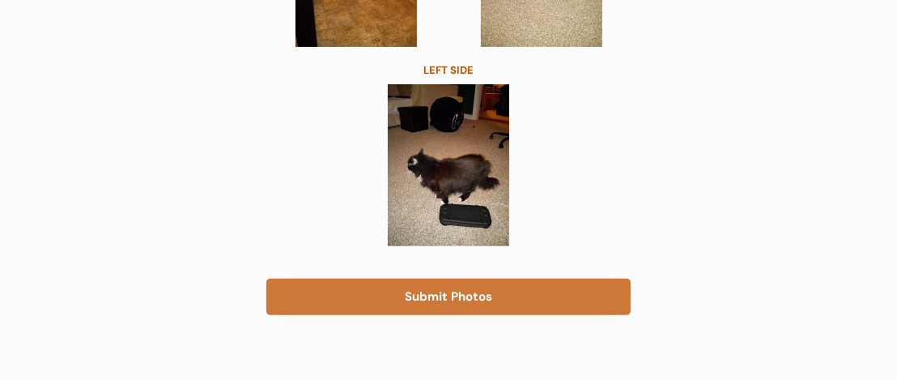
click at [582, 294] on button "Submit Photos" at bounding box center [448, 296] width 364 height 36
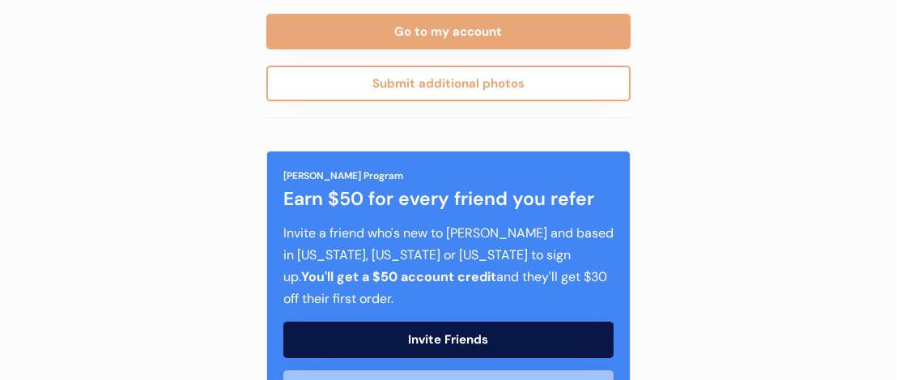
scroll to position [243, 0]
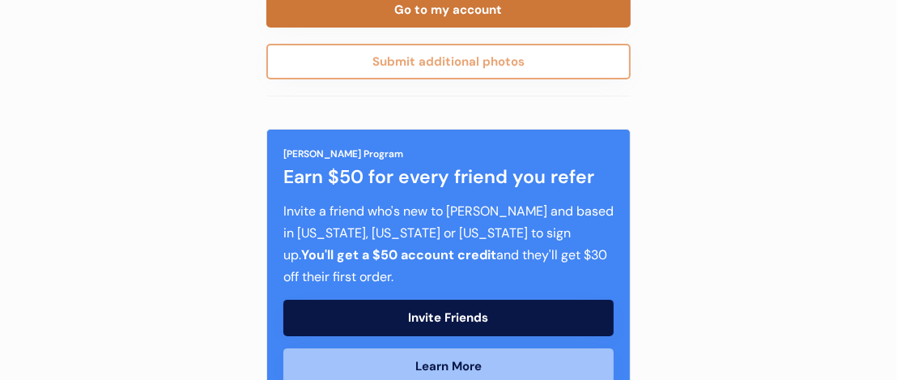
click at [596, 14] on button "Go to my account" at bounding box center [448, 10] width 364 height 36
